Goal: Task Accomplishment & Management: Manage account settings

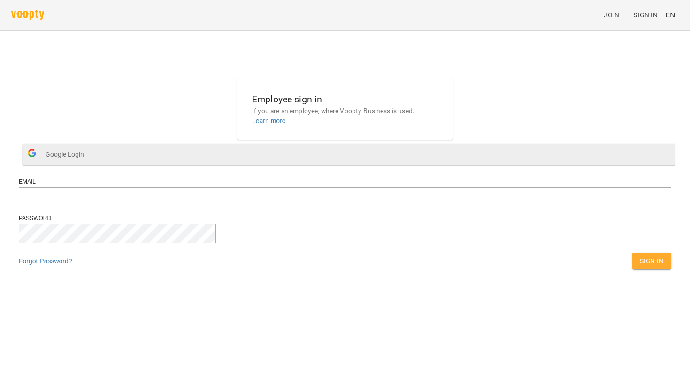
click at [323, 165] on button "Google Login" at bounding box center [349, 154] width 653 height 21
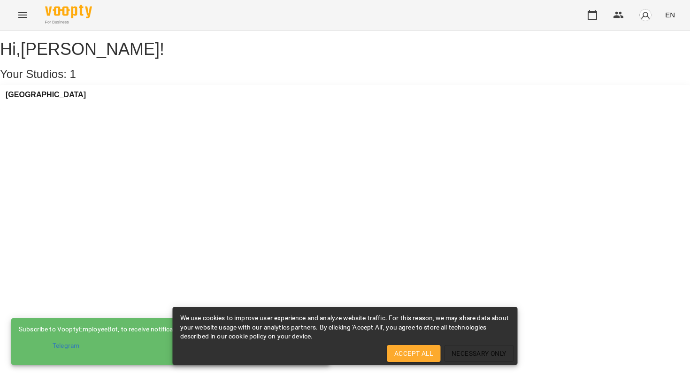
click at [404, 357] on span "Accept All" at bounding box center [413, 353] width 38 height 11
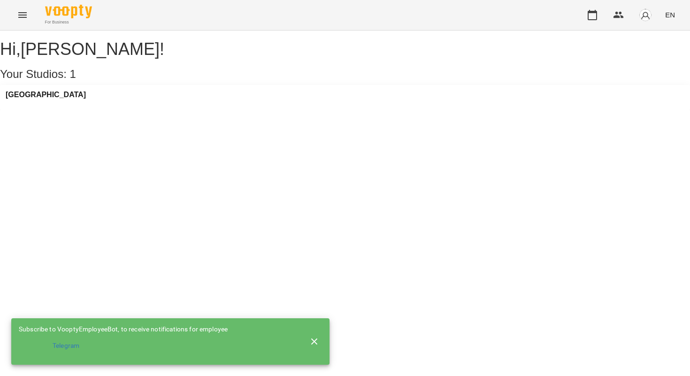
click at [310, 340] on icon "button" at bounding box center [314, 341] width 11 height 11
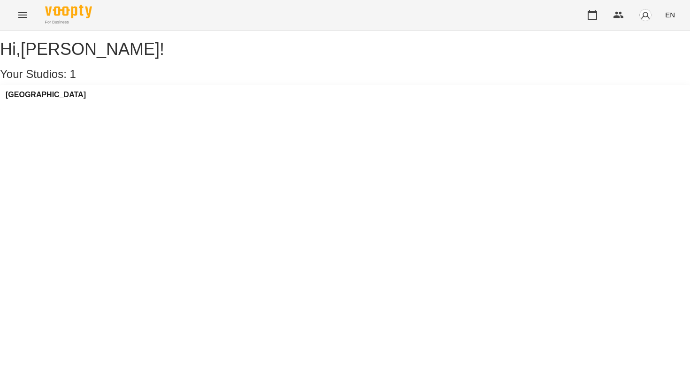
click at [43, 105] on div "[GEOGRAPHIC_DATA]" at bounding box center [46, 98] width 80 height 14
click at [45, 99] on h3 "[GEOGRAPHIC_DATA]" at bounding box center [46, 95] width 80 height 8
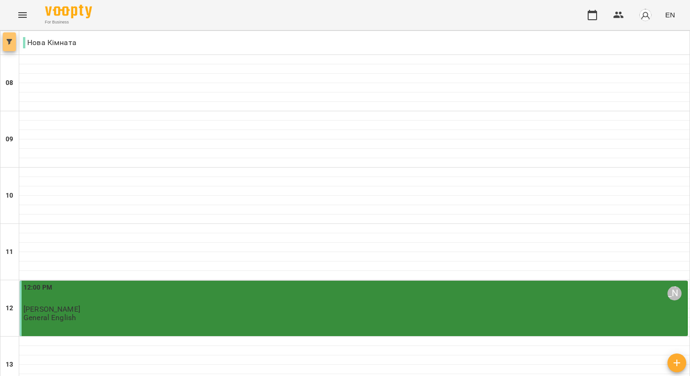
click at [9, 48] on button "button" at bounding box center [9, 41] width 13 height 19
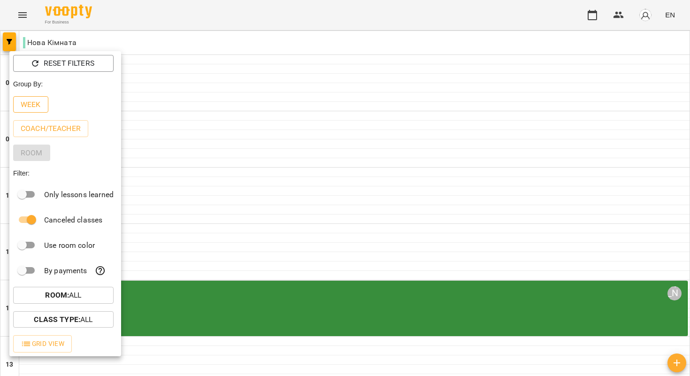
click at [30, 103] on p "Week" at bounding box center [31, 104] width 20 height 11
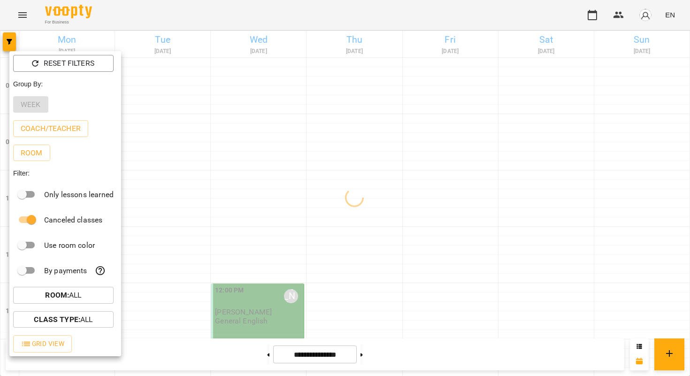
click at [329, 20] on div at bounding box center [345, 188] width 690 height 376
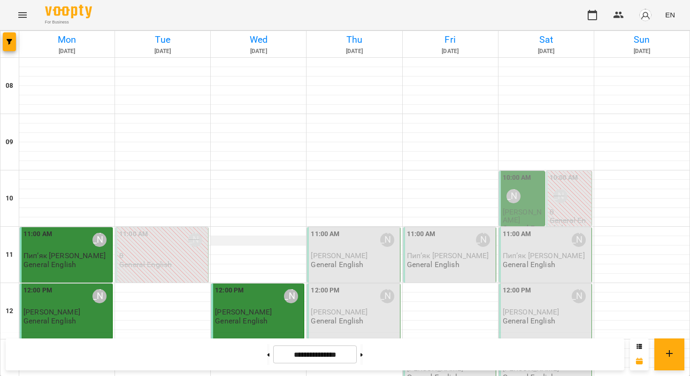
scroll to position [164, 0]
